Goal: Check status

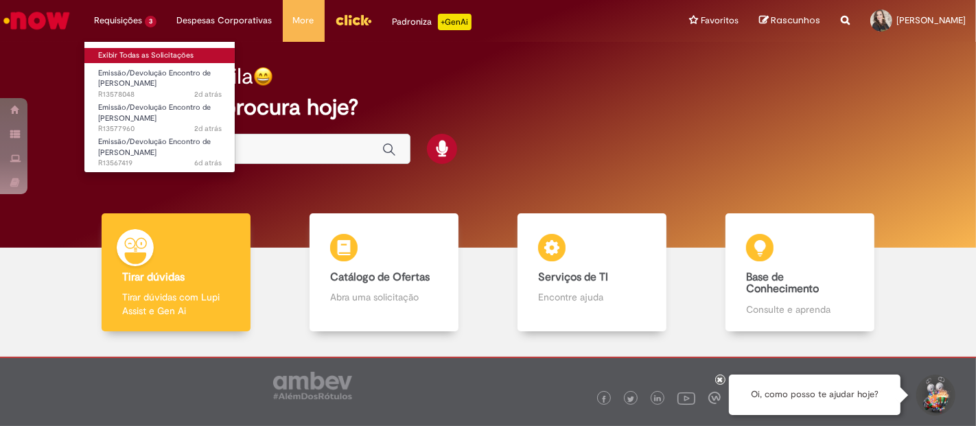
click at [84, 48] on link "Exibir Todas as Solicitações" at bounding box center [159, 55] width 151 height 15
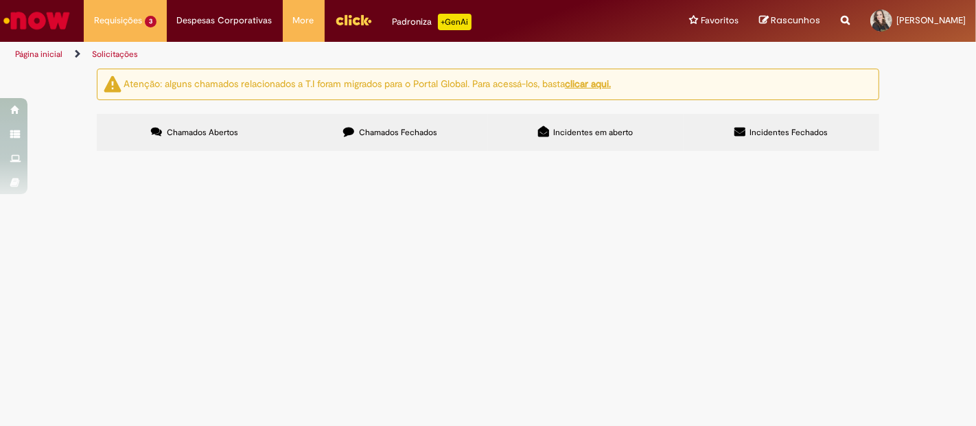
click at [0, 0] on span "Boa tarde! Gentileza seguir com o Encontro de Contas com o fornecedor. ND assin…" at bounding box center [0, 0] width 0 height 0
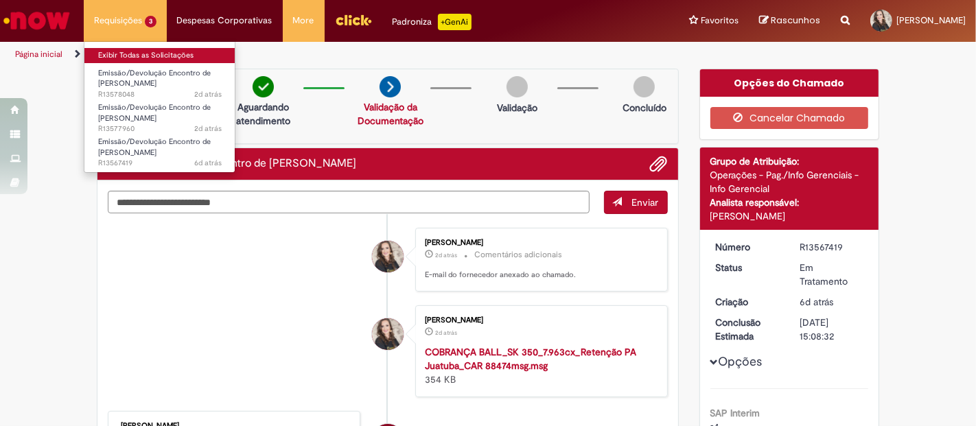
click at [157, 54] on link "Exibir Todas as Solicitações" at bounding box center [159, 55] width 151 height 15
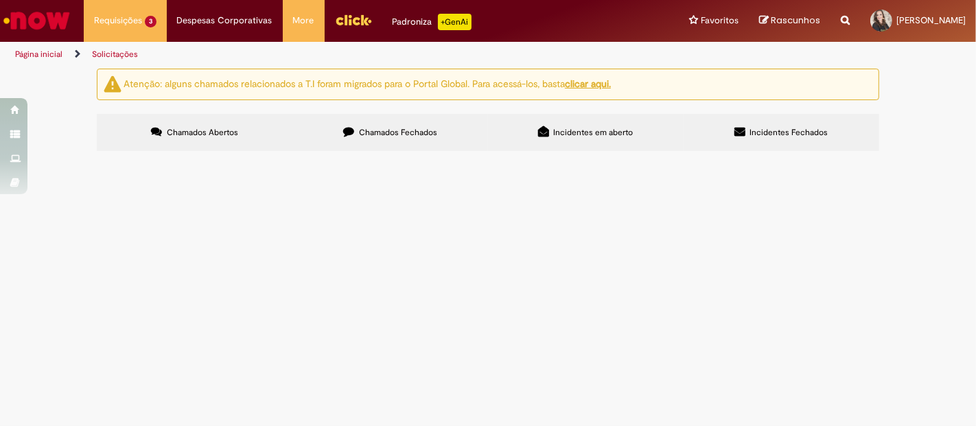
click at [0, 0] on span "Emissão/Devolução Encontro de [PERSON_NAME]" at bounding box center [0, 0] width 0 height 0
click at [0, 0] on span "Boa tarde! Gentileza seguir com o Encontro de Contas com o fornecedor. Document…" at bounding box center [0, 0] width 0 height 0
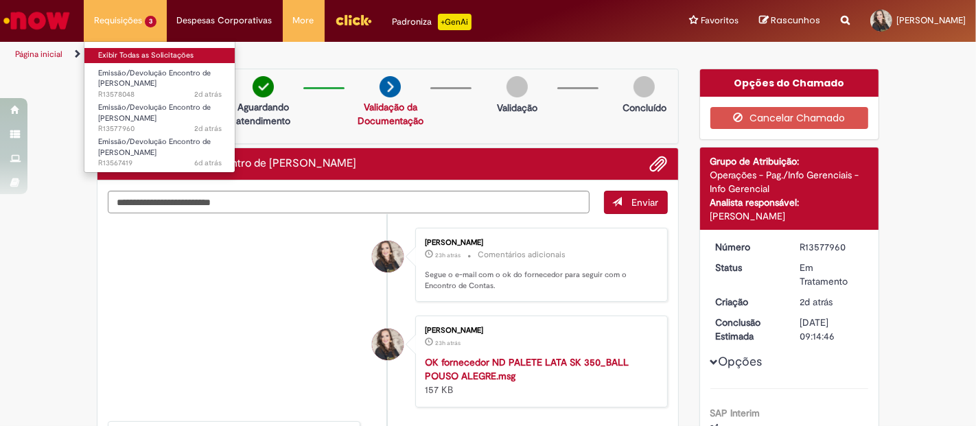
click at [137, 51] on link "Exibir Todas as Solicitações" at bounding box center [159, 55] width 151 height 15
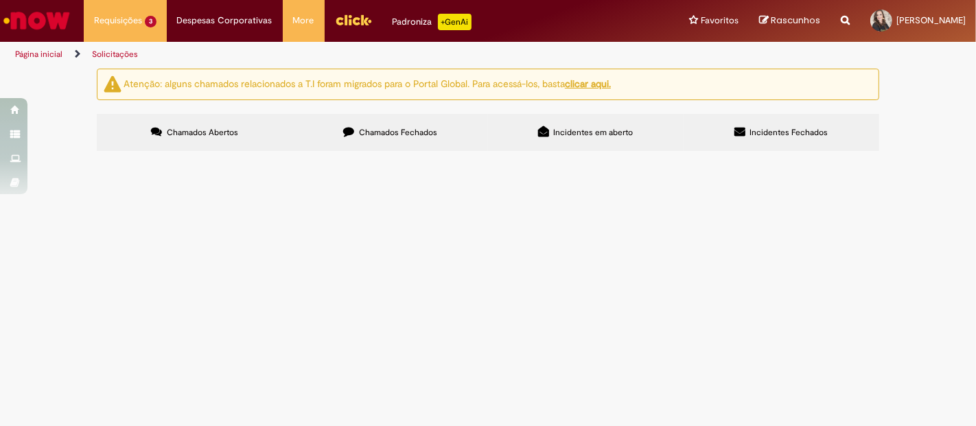
click at [0, 0] on span "Emissão/Devolução Encontro de [PERSON_NAME]" at bounding box center [0, 0] width 0 height 0
click at [0, 0] on span "Boa tarde! Gentileza seguir com o encontro de [PERSON_NAME] com o fornecedor. D…" at bounding box center [0, 0] width 0 height 0
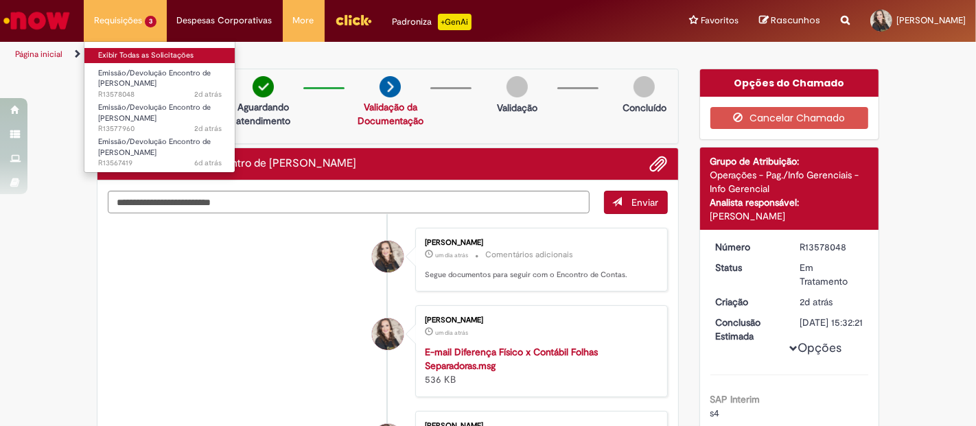
click at [161, 56] on link "Exibir Todas as Solicitações" at bounding box center [159, 55] width 151 height 15
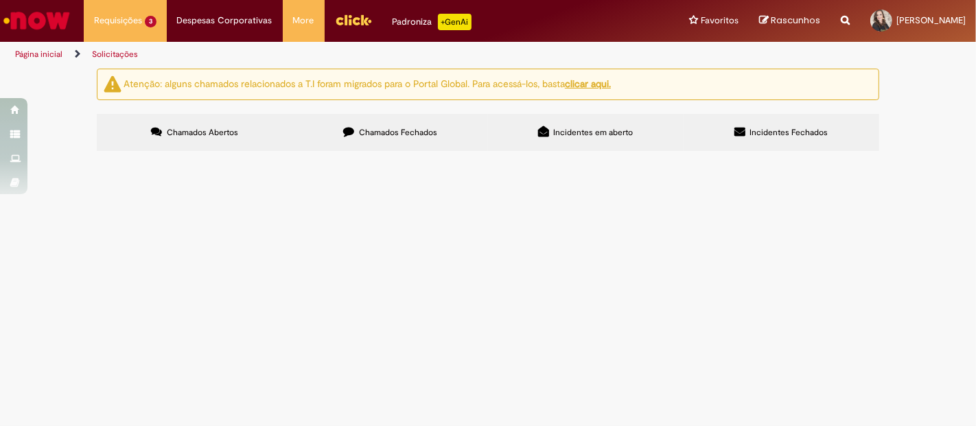
click at [0, 0] on span "Boa tarde! Gentileza seguir com o Encontro de Contas com o fornecedor. ND assin…" at bounding box center [0, 0] width 0 height 0
